Goal: Transaction & Acquisition: Purchase product/service

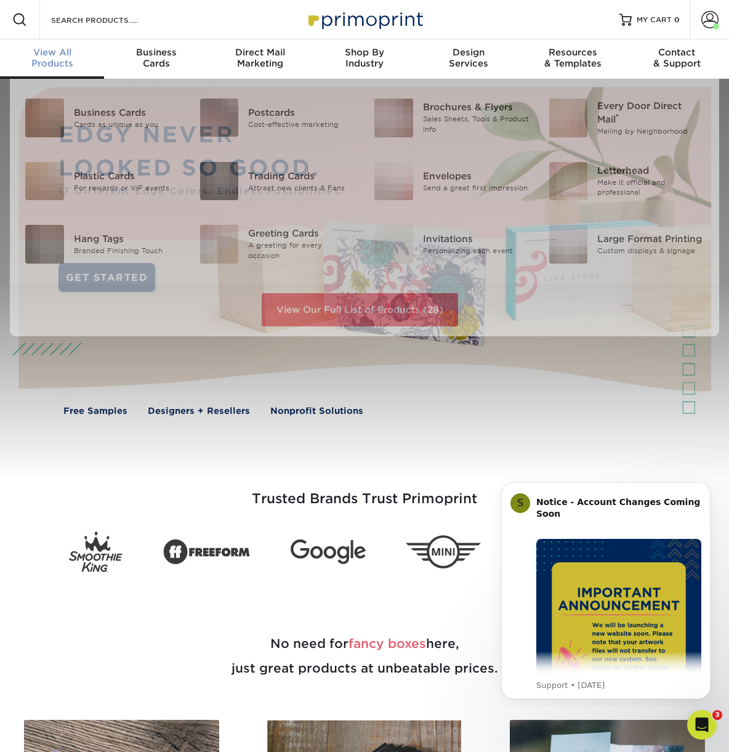
click at [57, 66] on div "View All Products" at bounding box center [52, 58] width 104 height 22
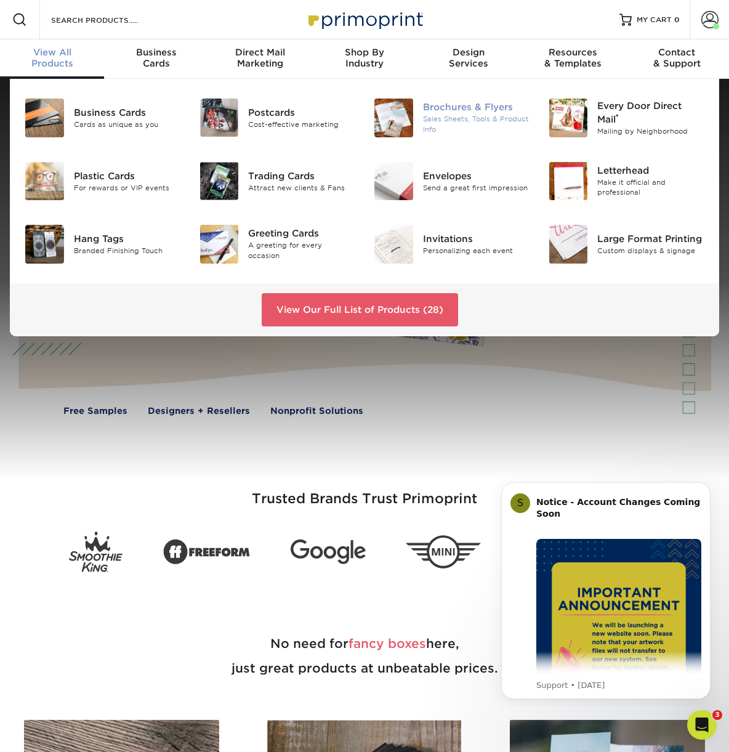
click at [461, 103] on div "Brochures & Flyers" at bounding box center [476, 108] width 107 height 14
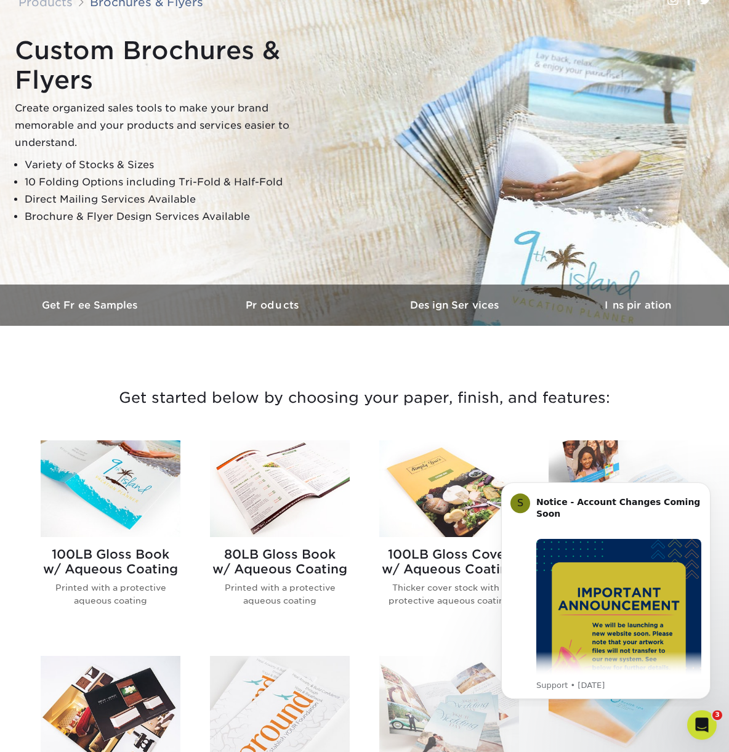
scroll to position [235, 0]
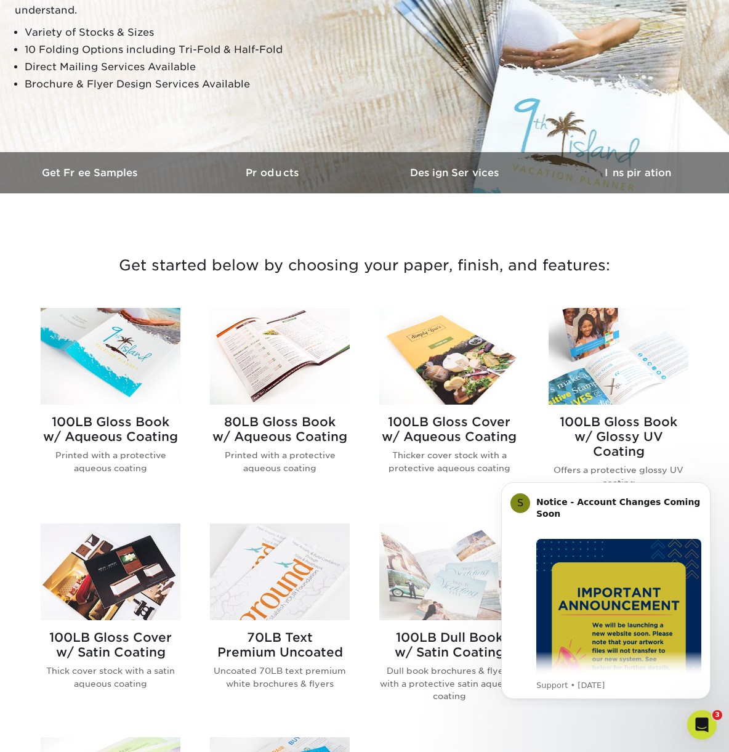
click at [91, 361] on img at bounding box center [111, 356] width 140 height 97
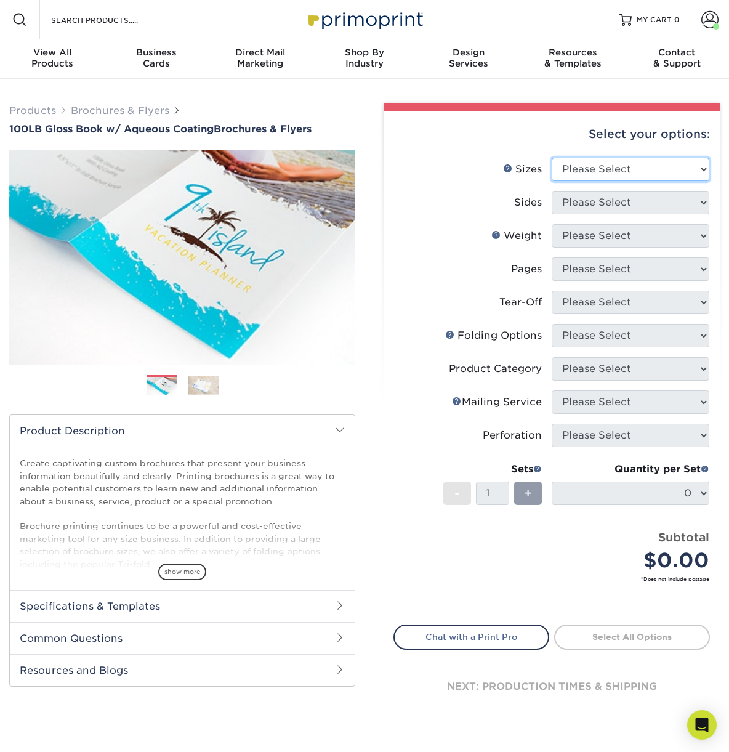
click at [552, 158] on select "Please Select 3.5" x 8.5" 3.5" x 11" 3.67" x 8.5" 4" x 6" 4" x 8.5" 4" x 9" 4" …" at bounding box center [631, 169] width 158 height 23
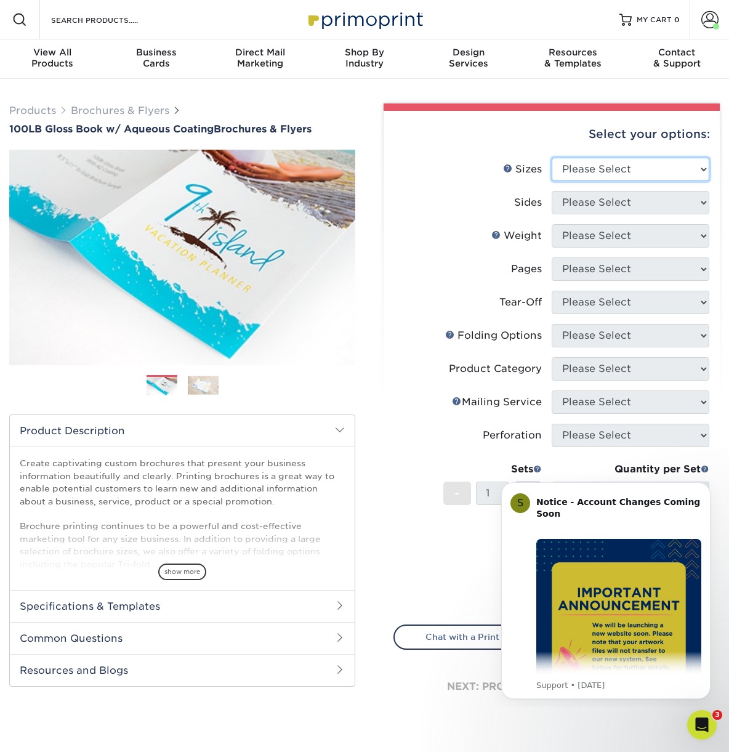
select select "8.50x11.00"
click option "8.5" x 11"" at bounding box center [0, 0] width 0 height 0
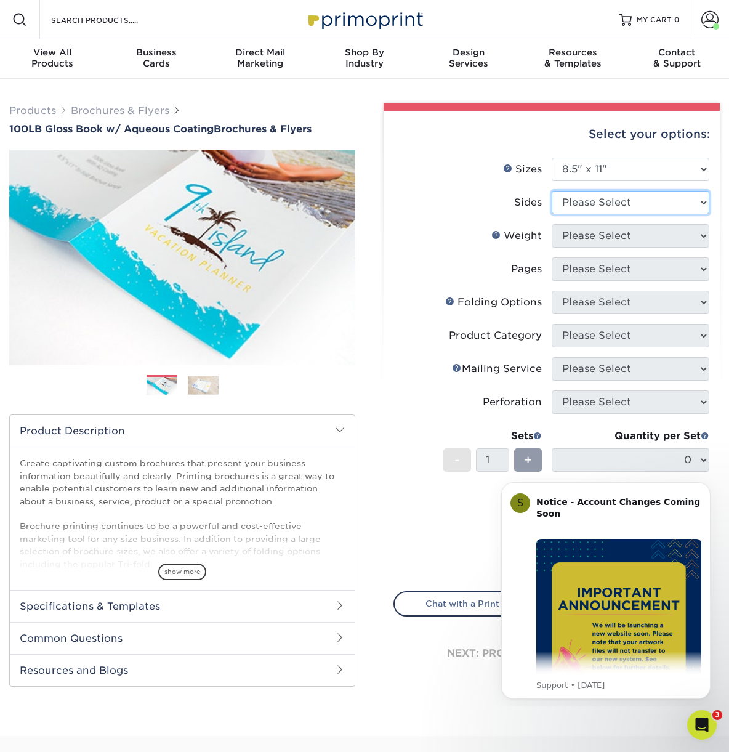
click at [552, 191] on select "Please Select Print Both Sides Print Front Only" at bounding box center [631, 202] width 158 height 23
select select "32d3c223-f82c-492b-b915-ba065a00862f"
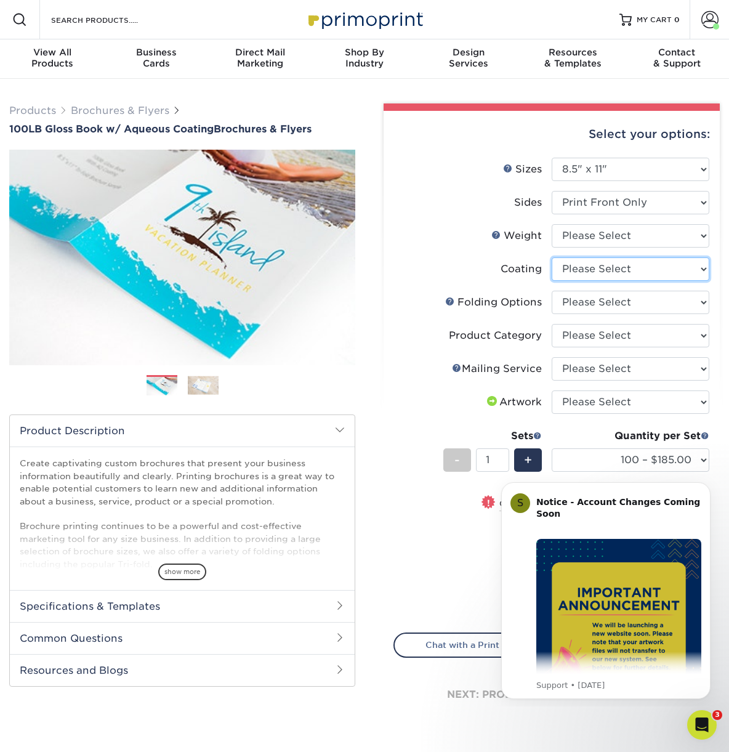
click at [552, 257] on select at bounding box center [631, 268] width 158 height 23
select select
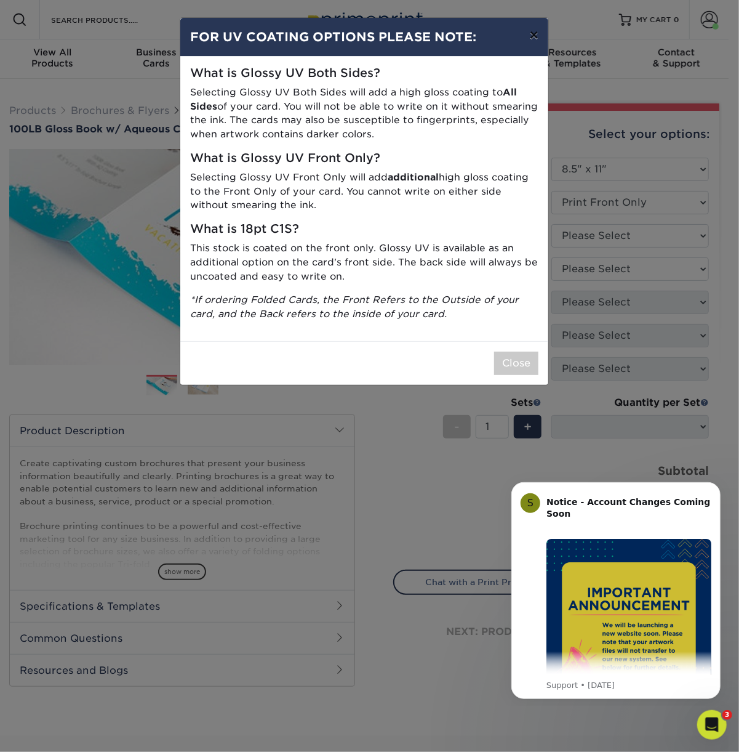
click at [527, 34] on button "×" at bounding box center [534, 35] width 28 height 34
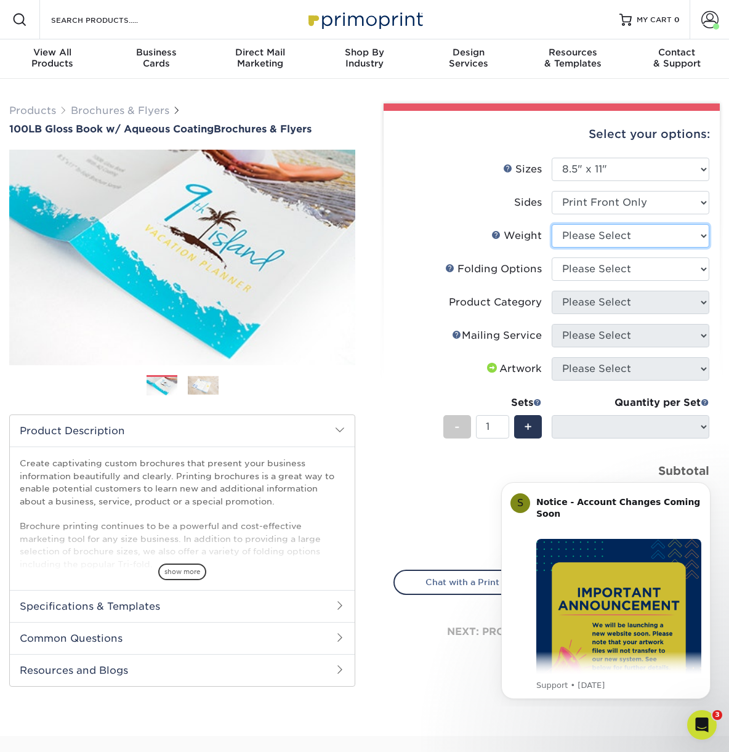
click at [552, 224] on select "Please Select 100LB" at bounding box center [631, 235] width 158 height 23
select select "100LB"
select select "-1"
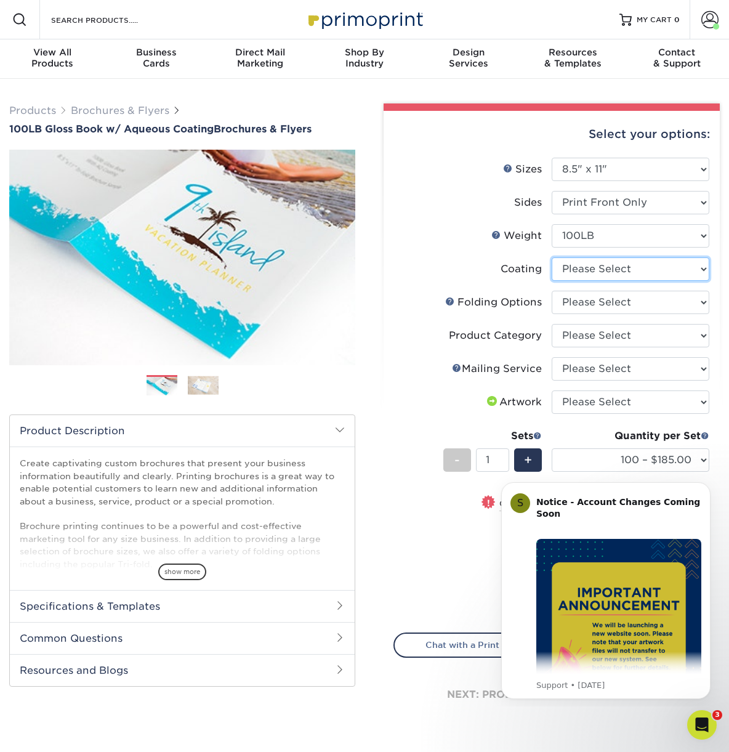
click at [552, 257] on select at bounding box center [631, 268] width 158 height 23
select select "d41dab50-ff65-4f4f-bb17-2afe4d36ae33"
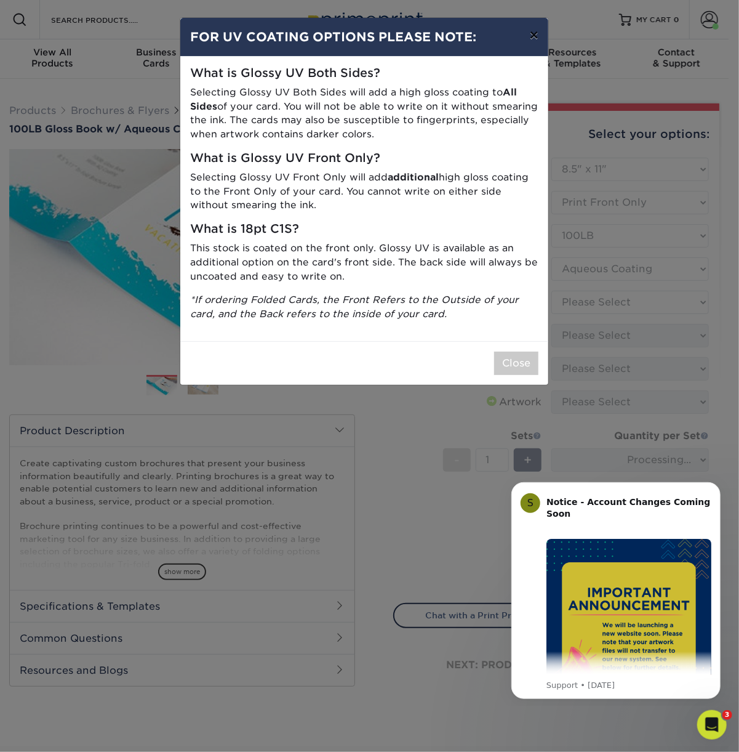
click at [531, 33] on button "×" at bounding box center [534, 35] width 28 height 34
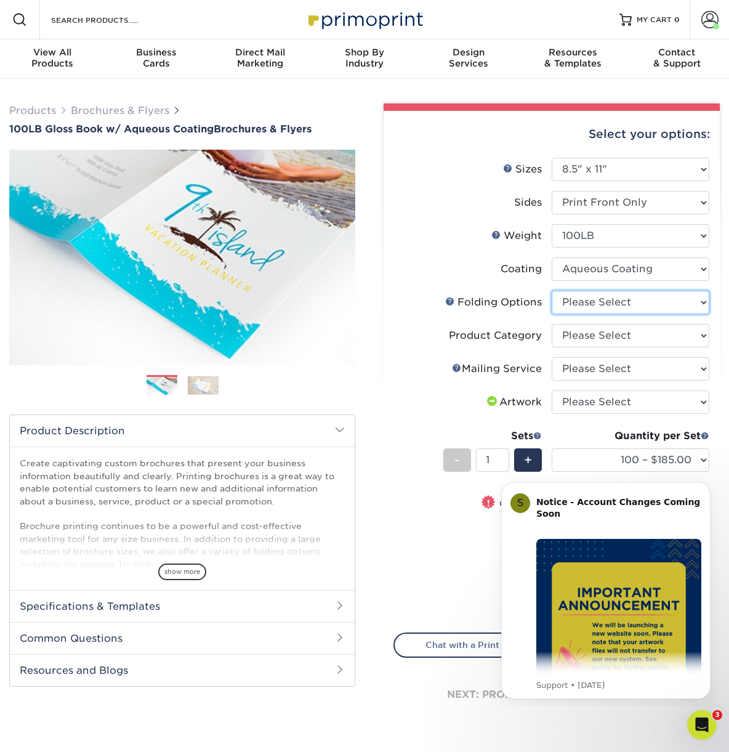
click at [552, 291] on select "Please Select FLAT - No Folding Accordion Fold Half-Fold (Vertical) Half-Fold (…" at bounding box center [631, 302] width 158 height 23
select select "9b1d5825-34d1-4721-9874-ed79abb003d7"
click option "FLAT - No Folding" at bounding box center [0, 0] width 0 height 0
click at [552, 324] on select "Please Select Flyers and Brochures" at bounding box center [631, 335] width 158 height 23
select select "1a668080-6b7c-4174-b399-2c3833b27ef4"
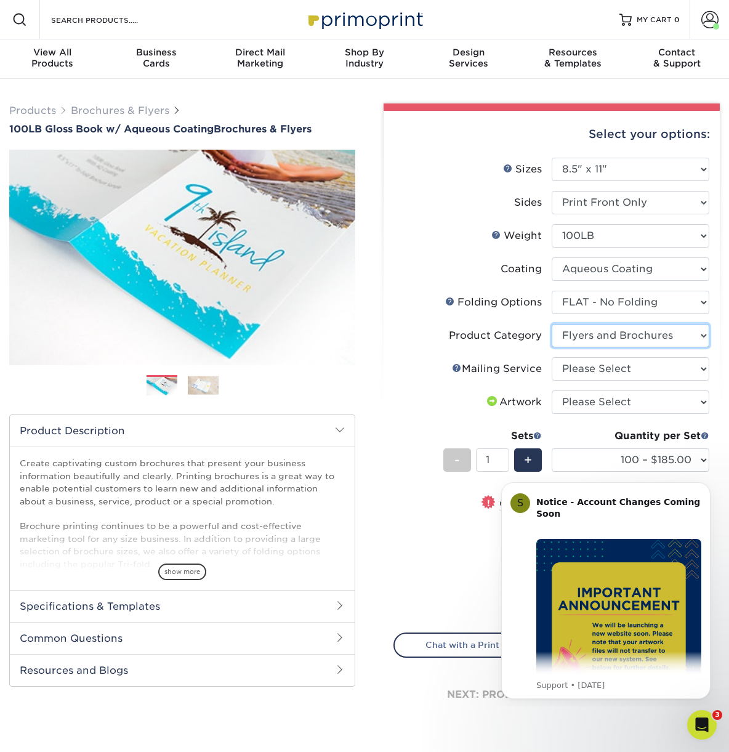
click option "Flyers and Brochures" at bounding box center [0, 0] width 0 height 0
click at [552, 357] on select "Please Select No Direct Mailing Service No, I will mail/stamp/imprint Direct Ma…" at bounding box center [631, 368] width 158 height 23
select select "3e5e9bdd-d78a-4c28-a41d-fe1407925ca6"
click option "No Direct Mailing Service" at bounding box center [0, 0] width 0 height 0
click at [552, 390] on select "Please Select I will upload files I need a design - $175" at bounding box center [631, 401] width 158 height 23
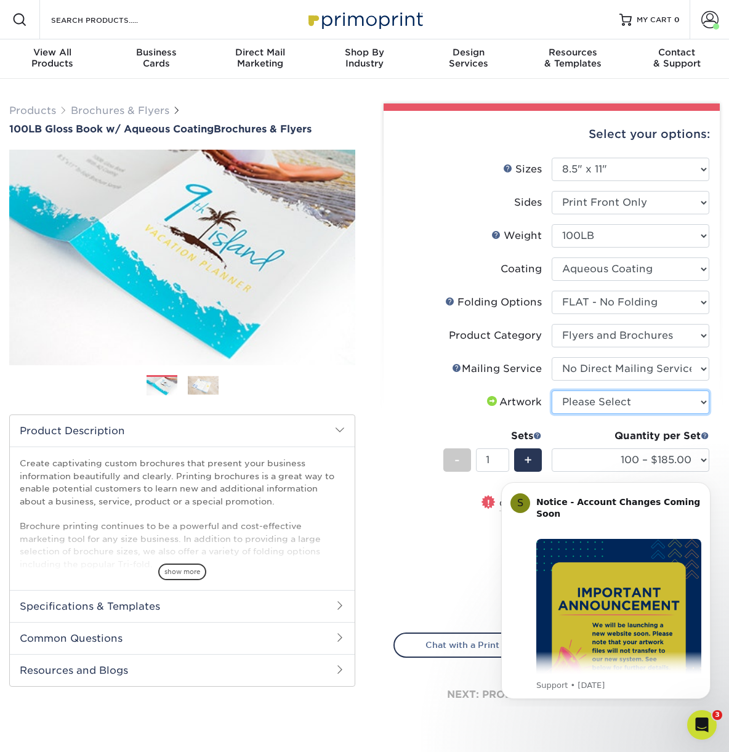
select select "upload"
click option "I will upload files" at bounding box center [0, 0] width 0 height 0
click at [552, 448] on select "100 – $185.00 250 – $197.00 500 – $203.00 1000 – $229.00 2000 – $299.00 2500 – …" at bounding box center [631, 459] width 158 height 23
select select "1000 – $229.00"
click option "1000 – $229.00" at bounding box center [0, 0] width 0 height 0
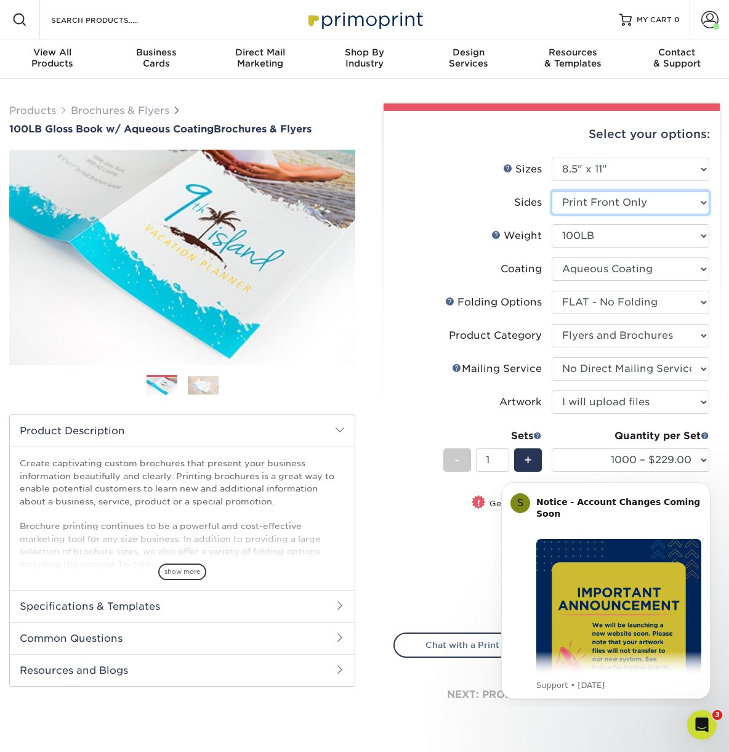
click at [552, 191] on select "Please Select Print Both Sides Print Front Only" at bounding box center [631, 202] width 158 height 23
select select "13abbda7-1d64-4f25-8bb2-c179b224825d"
select select "-1"
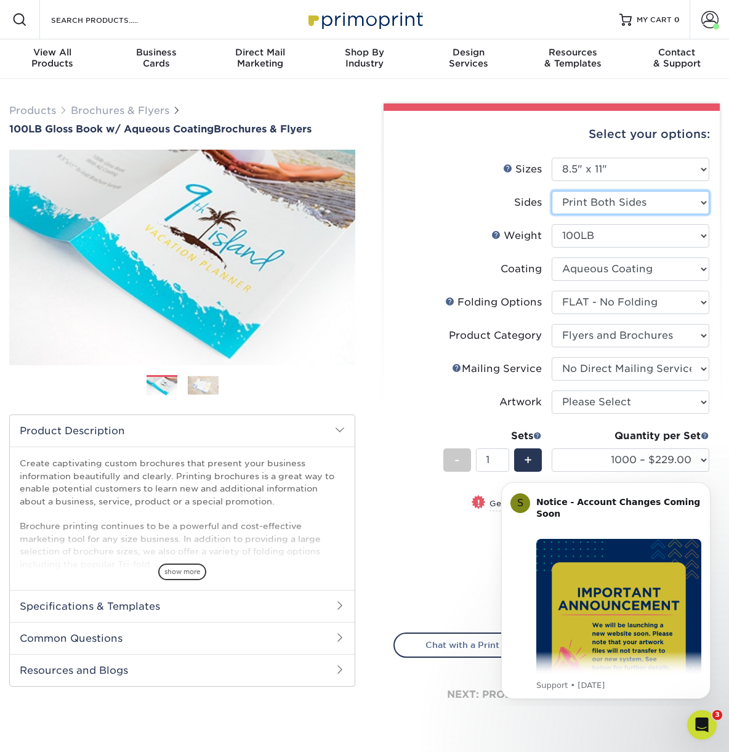
select select "-1"
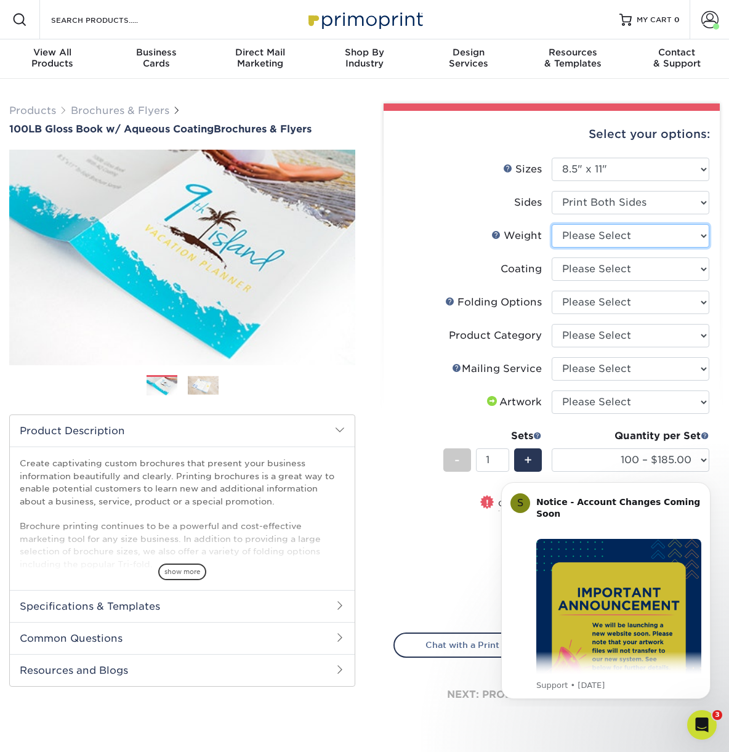
click at [552, 224] on select "Please Select 100LB" at bounding box center [631, 235] width 158 height 23
select select "100LB"
click at [552, 257] on select at bounding box center [631, 268] width 158 height 23
select select "d41dab50-ff65-4f4f-bb17-2afe4d36ae33"
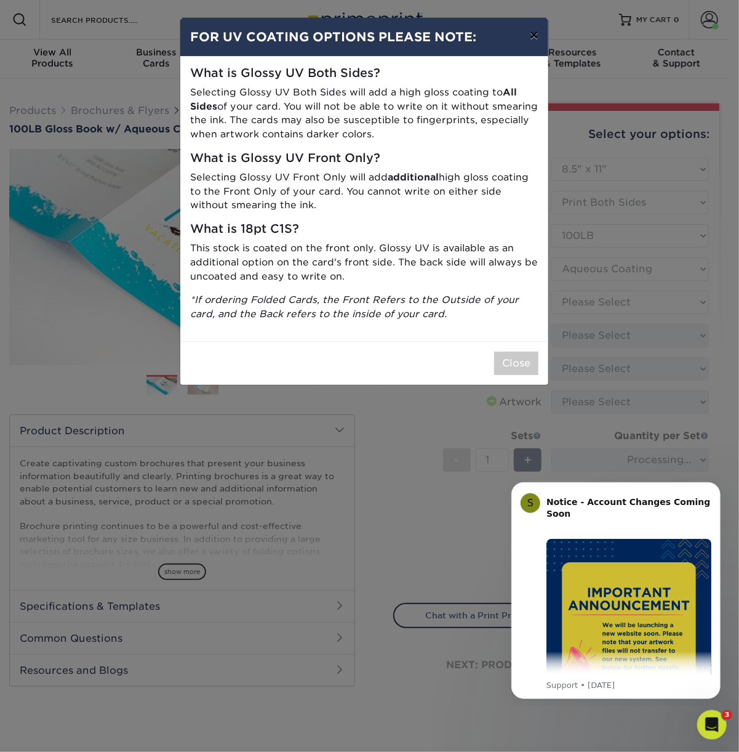
click at [528, 44] on button "×" at bounding box center [534, 35] width 28 height 34
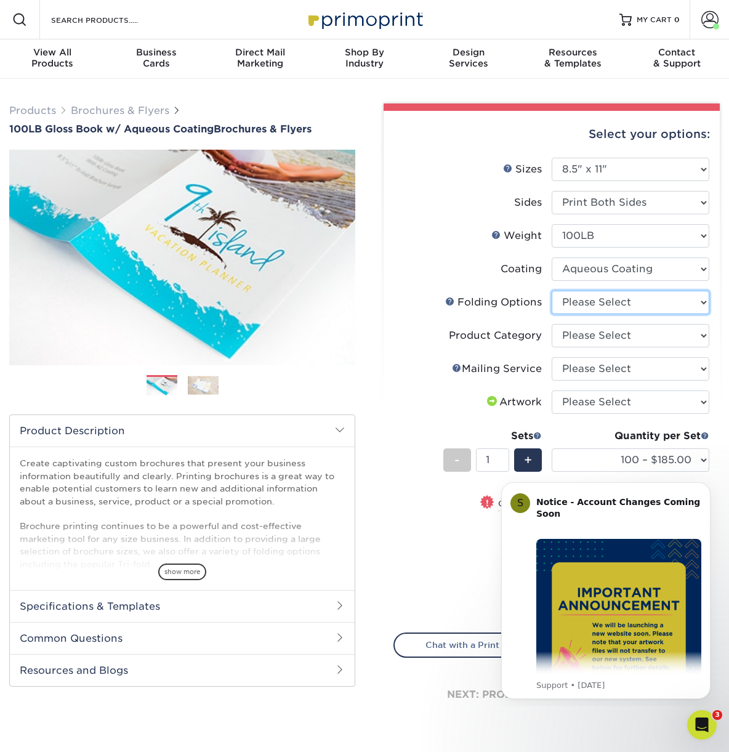
click at [552, 291] on select "Please Select FLAT - No Folding Accordion Fold Half-Fold (Vertical) Half-Fold (…" at bounding box center [631, 302] width 158 height 23
select select "9b1d5825-34d1-4721-9874-ed79abb003d7"
click option "FLAT - No Folding" at bounding box center [0, 0] width 0 height 0
click at [552, 324] on select "Please Select Flyers and Brochures" at bounding box center [631, 335] width 158 height 23
select select "1a668080-6b7c-4174-b399-2c3833b27ef4"
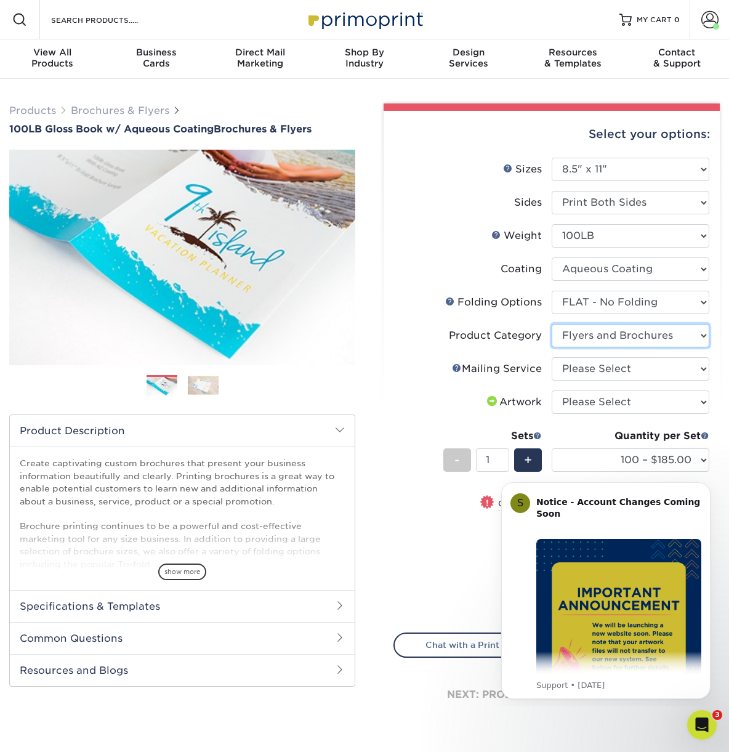
click option "Flyers and Brochures" at bounding box center [0, 0] width 0 height 0
click at [552, 357] on select "Please Select No Direct Mailing Service No, I will mail/stamp/imprint Direct Ma…" at bounding box center [631, 368] width 158 height 23
select select "3e5e9bdd-d78a-4c28-a41d-fe1407925ca6"
click option "No Direct Mailing Service" at bounding box center [0, 0] width 0 height 0
click at [552, 390] on select "Please Select I will upload files I need a design - $175" at bounding box center [631, 401] width 158 height 23
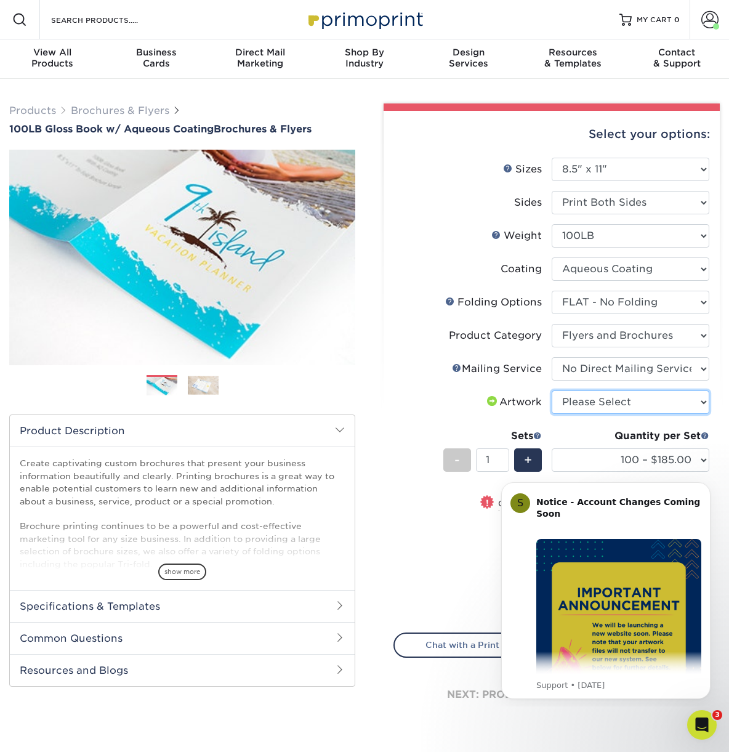
select select "upload"
click option "I will upload files" at bounding box center [0, 0] width 0 height 0
click at [552, 448] on select "100 – $185.00 250 – $218.00 500 – $229.00 1000 – $259.00 2000 – $329.00 2500 – …" at bounding box center [631, 459] width 158 height 23
select select "1000 – $259.00"
click option "1000 – $259.00" at bounding box center [0, 0] width 0 height 0
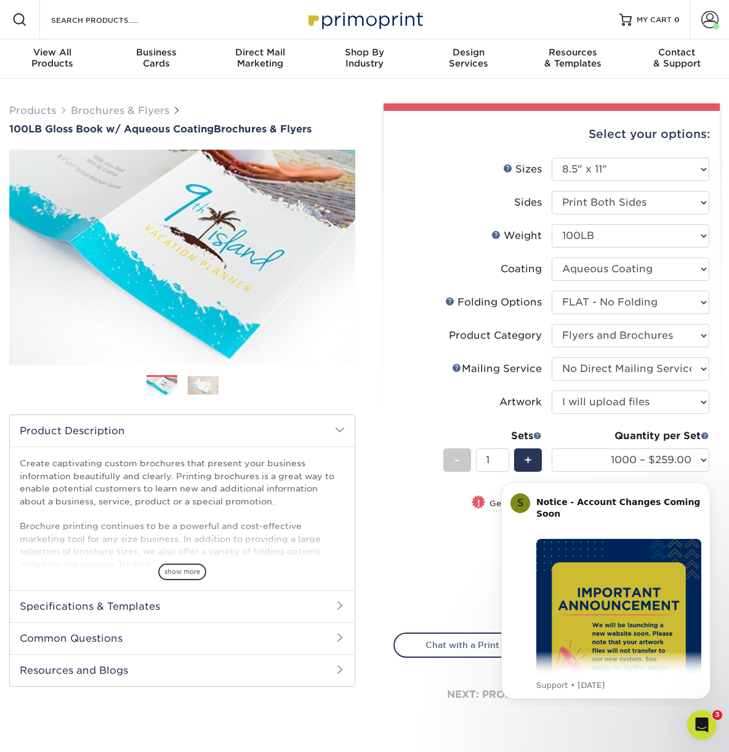
click at [474, 558] on div "Price per set $259.00" at bounding box center [473, 548] width 158 height 47
